Goal: Task Accomplishment & Management: Use online tool/utility

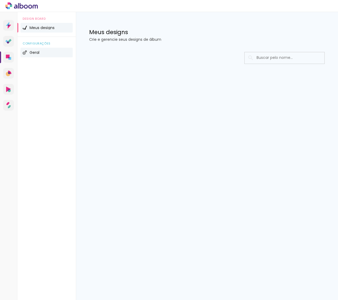
click at [48, 52] on li "Geral" at bounding box center [46, 53] width 52 height 10
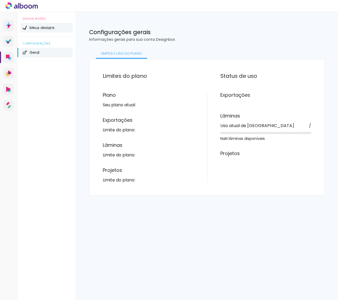
click at [52, 26] on span "Meus designs" at bounding box center [42, 28] width 25 height 4
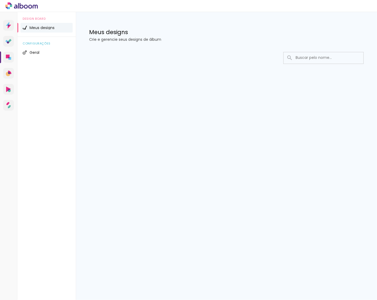
click at [25, 5] on icon at bounding box center [26, 7] width 4 height 4
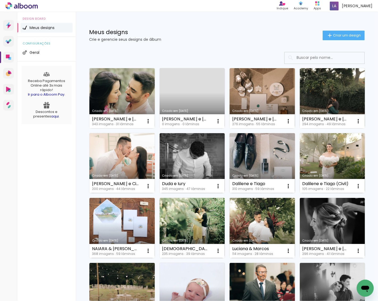
click at [230, 193] on link "[PERSON_NAME] [DATE]" at bounding box center [262, 163] width 65 height 60
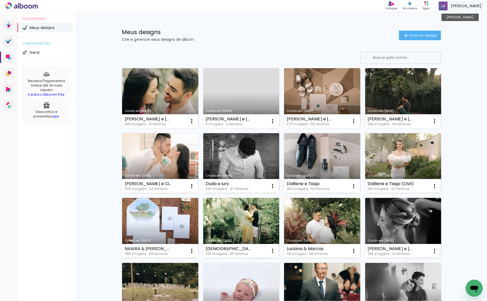
click at [458, 7] on span "[PERSON_NAME]" at bounding box center [467, 6] width 31 height 6
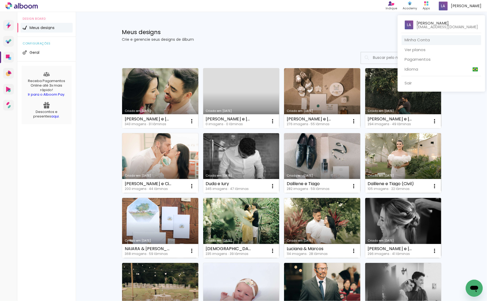
click at [417, 41] on link "Minha Conta" at bounding box center [442, 40] width 80 height 10
click at [247, 85] on div at bounding box center [243, 150] width 487 height 301
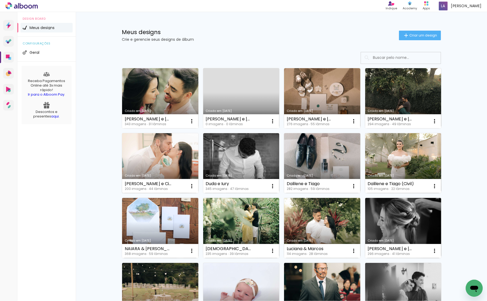
click at [167, 161] on link "Criado em [DATE]" at bounding box center [160, 163] width 76 height 60
click at [0, 0] on neon-animated-pages "Confirmar Cancelar" at bounding box center [0, 0] width 0 height 0
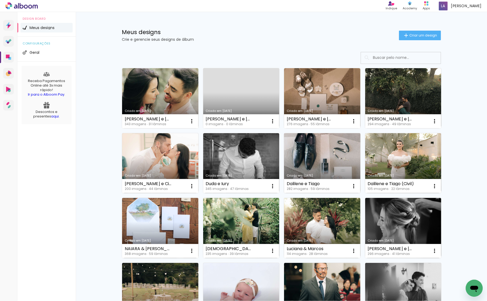
click at [336, 150] on link "Criado em [DATE]" at bounding box center [322, 163] width 76 height 60
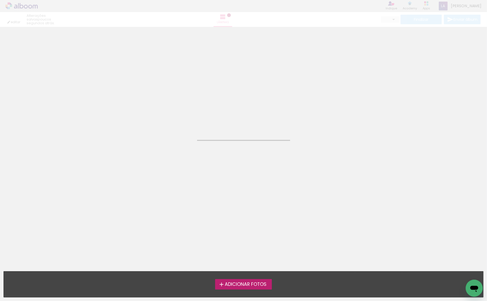
type input "JPG"
type input "Alta, 300 DPI"
